Goal: Information Seeking & Learning: Check status

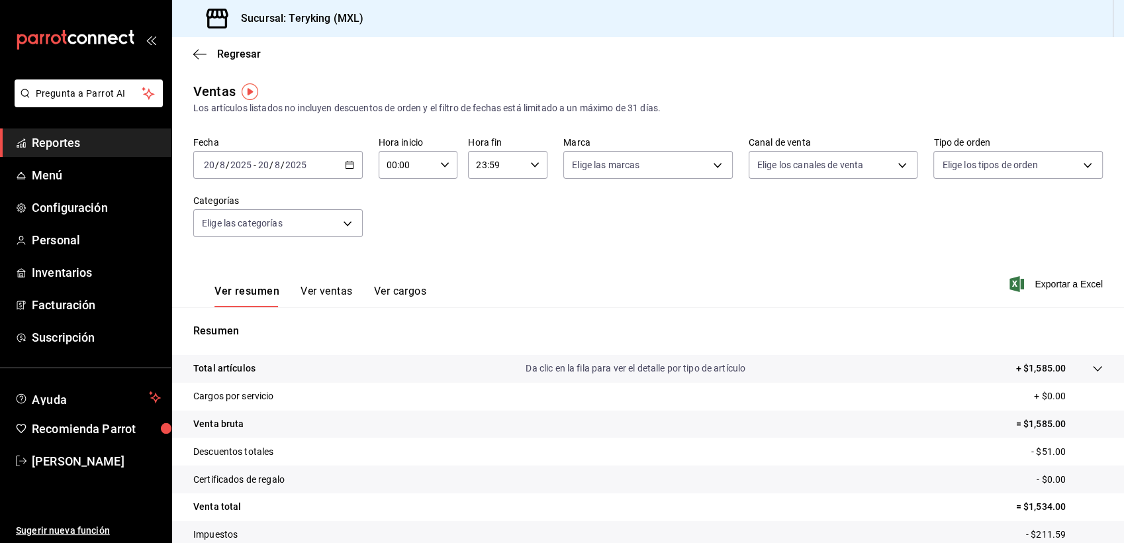
click at [50, 144] on span "Reportes" at bounding box center [96, 143] width 129 height 18
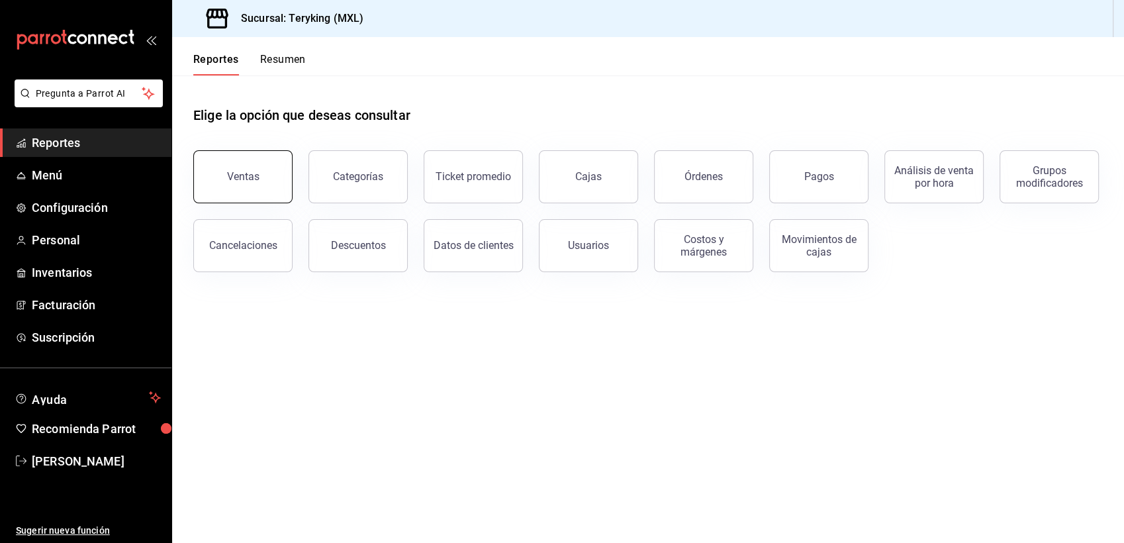
click at [238, 171] on div "Ventas" at bounding box center [243, 176] width 32 height 13
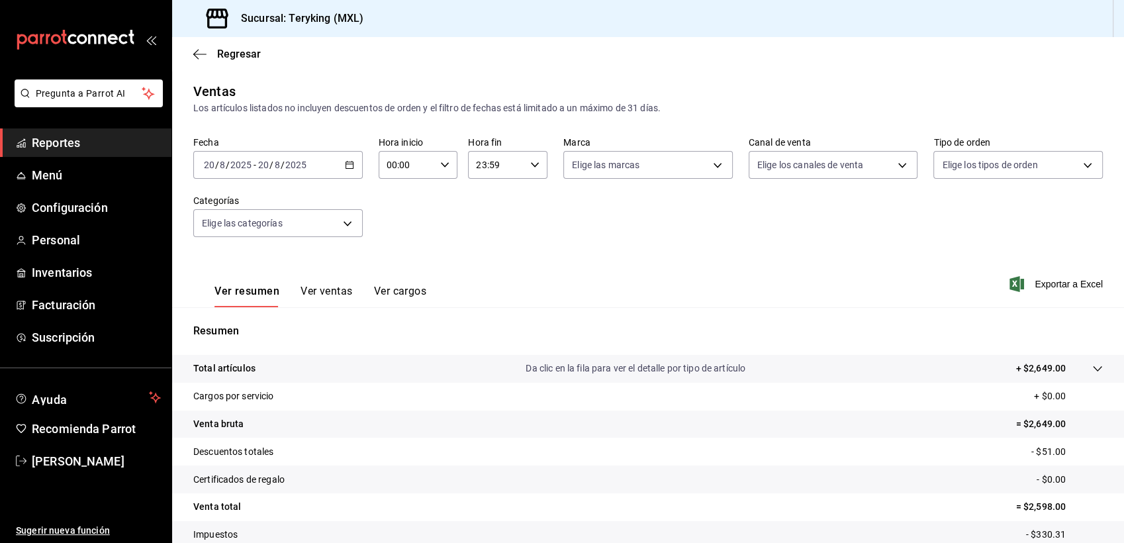
click at [59, 141] on span "Reportes" at bounding box center [96, 143] width 129 height 18
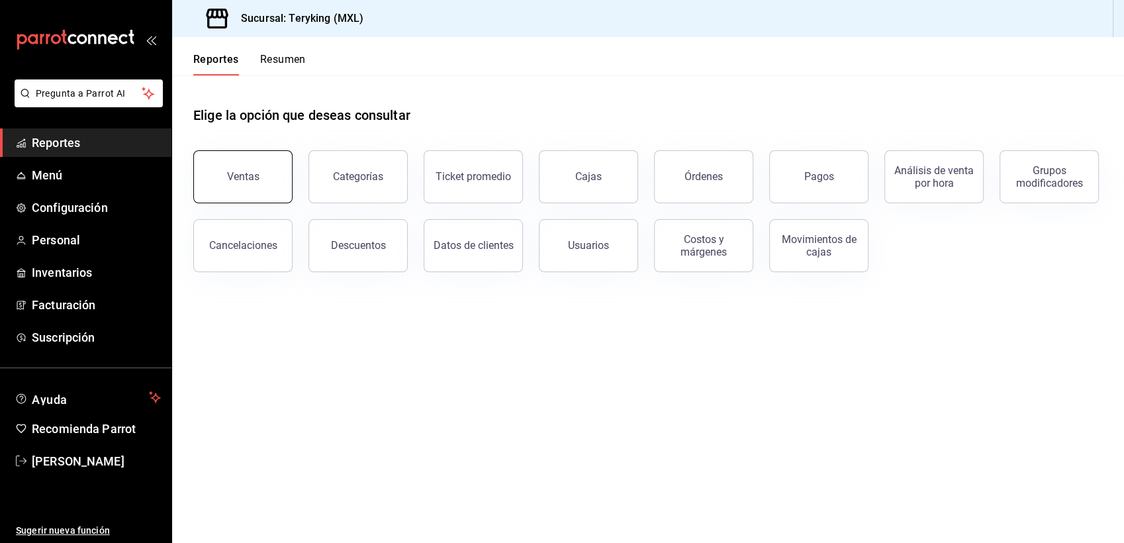
click at [241, 184] on button "Ventas" at bounding box center [242, 176] width 99 height 53
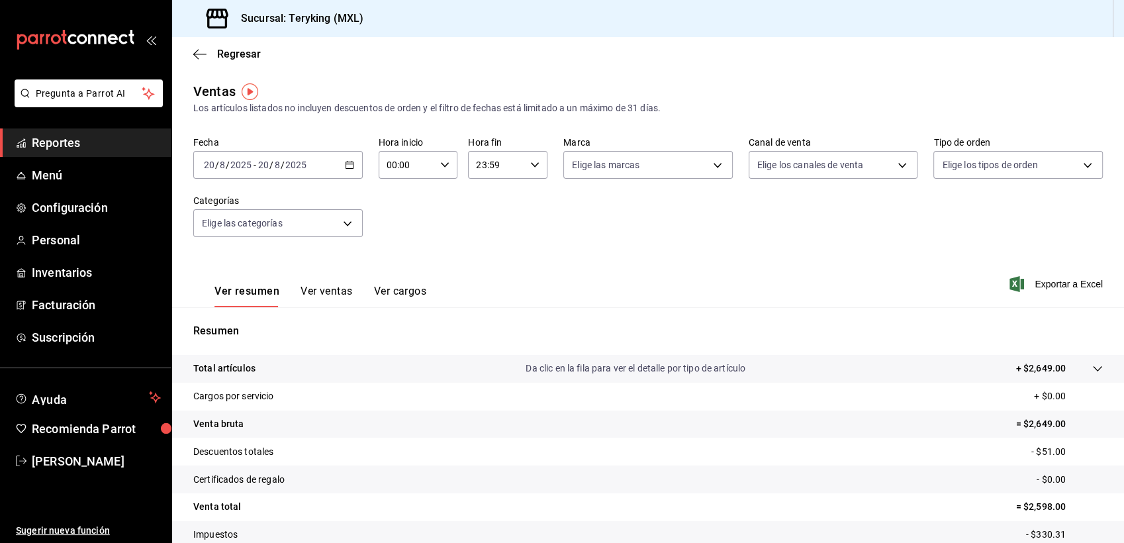
click at [53, 147] on span "Reportes" at bounding box center [96, 143] width 129 height 18
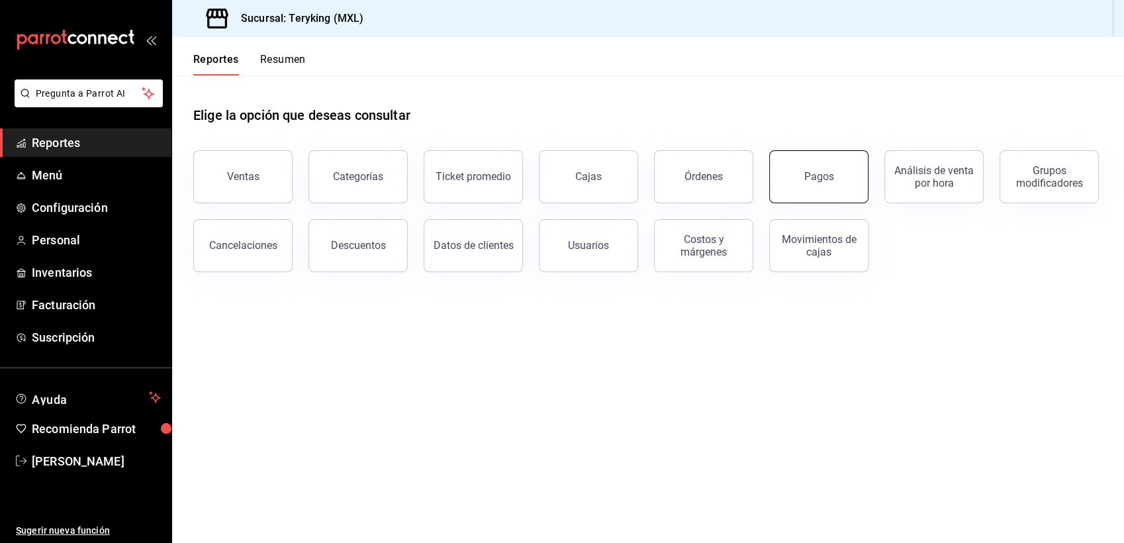
click at [837, 165] on button "Pagos" at bounding box center [819, 176] width 99 height 53
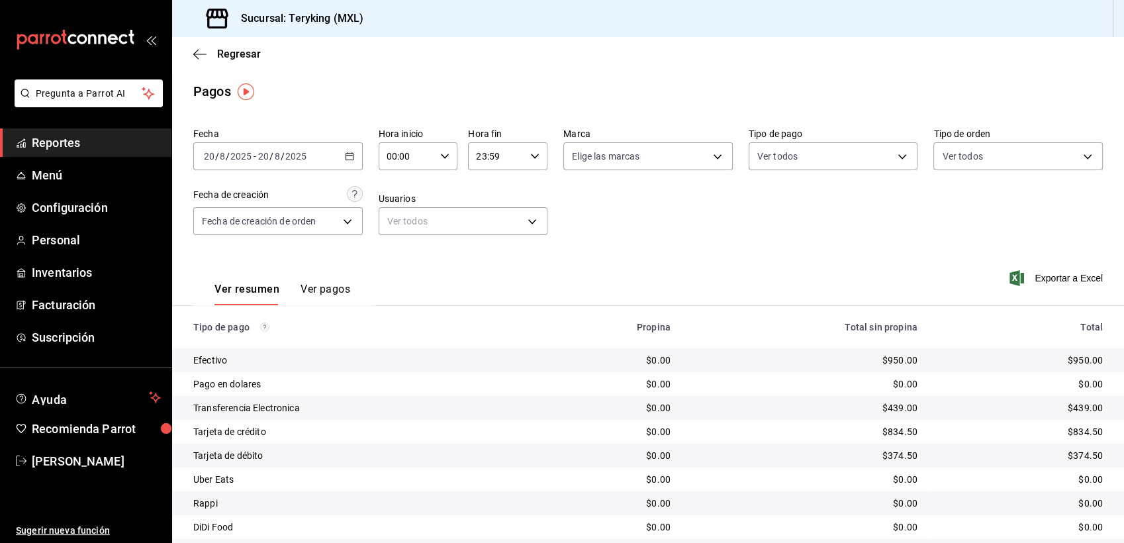
click at [86, 142] on span "Reportes" at bounding box center [96, 143] width 129 height 18
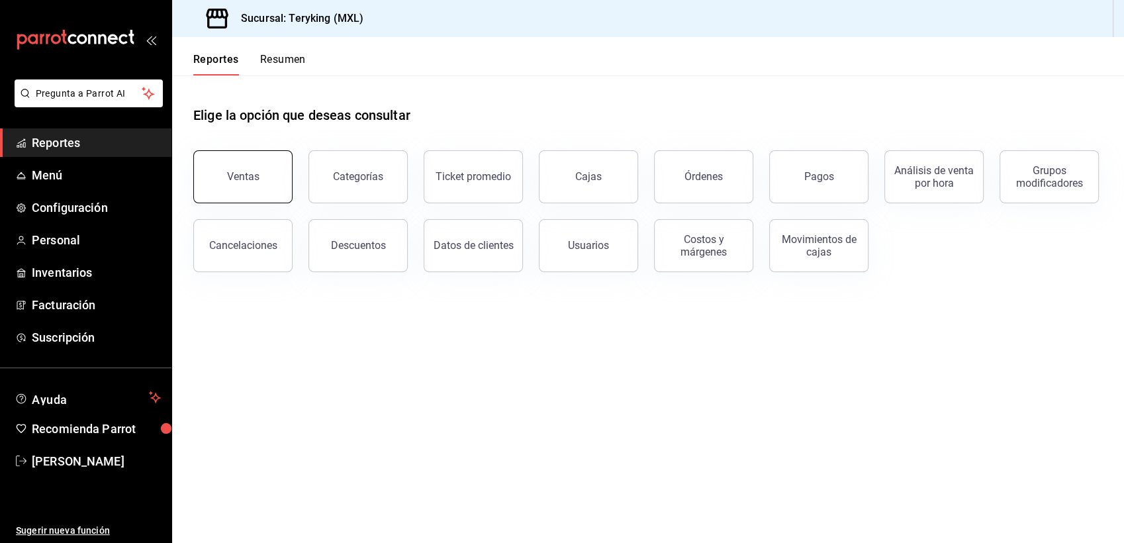
click at [202, 188] on button "Ventas" at bounding box center [242, 176] width 99 height 53
